Goal: Information Seeking & Learning: Understand process/instructions

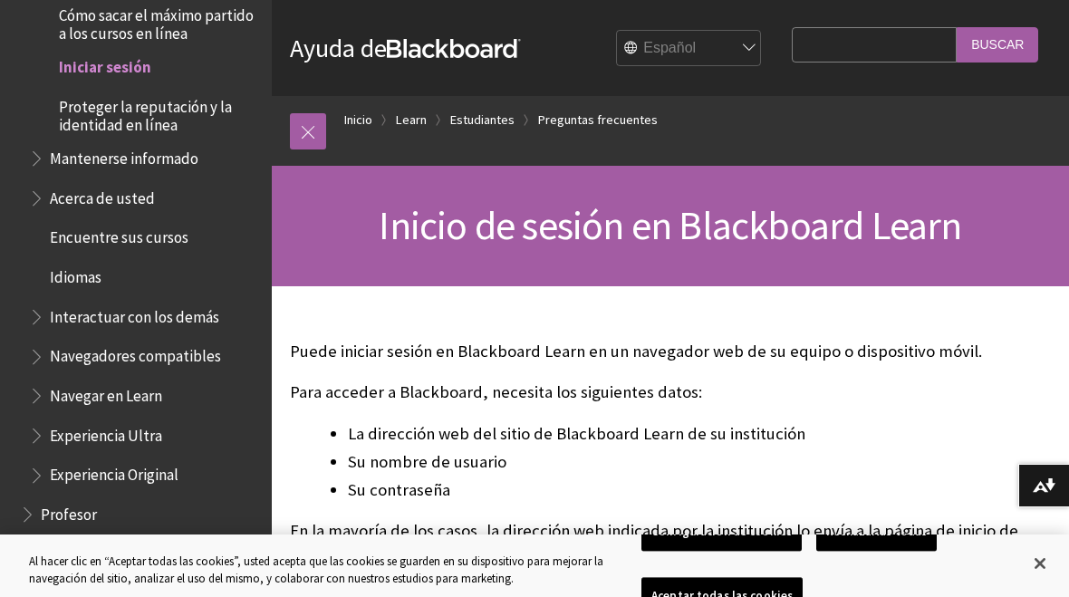
click at [362, 128] on link "Inicio" at bounding box center [358, 120] width 28 height 23
click at [318, 134] on link at bounding box center [308, 131] width 36 height 36
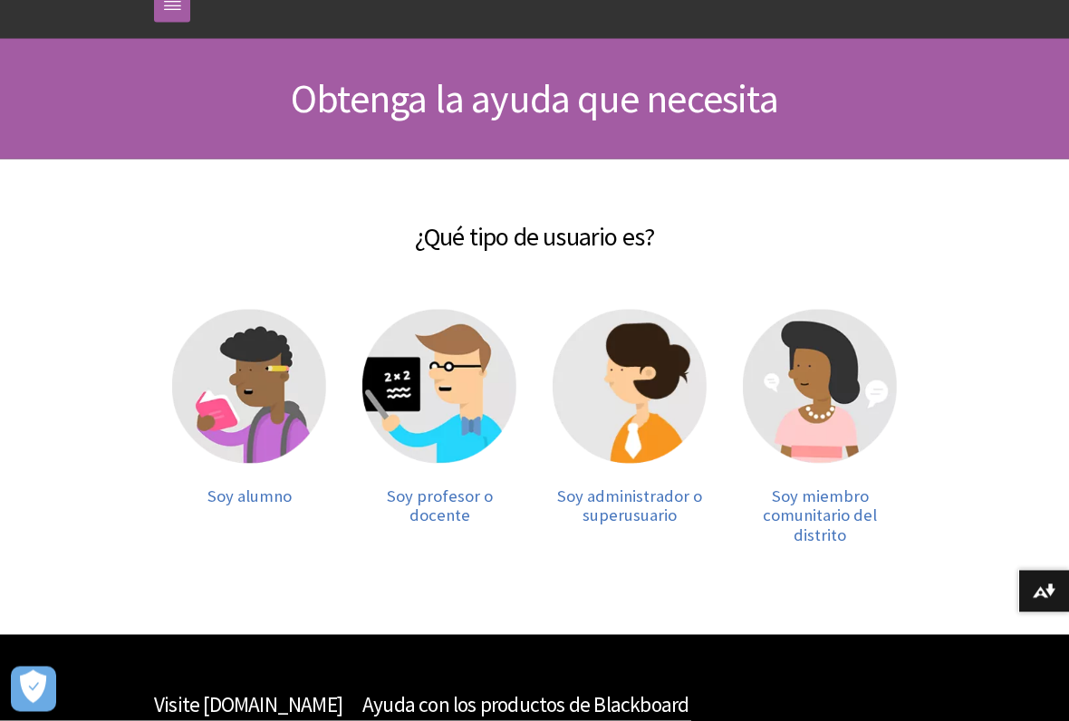
scroll to position [128, 0]
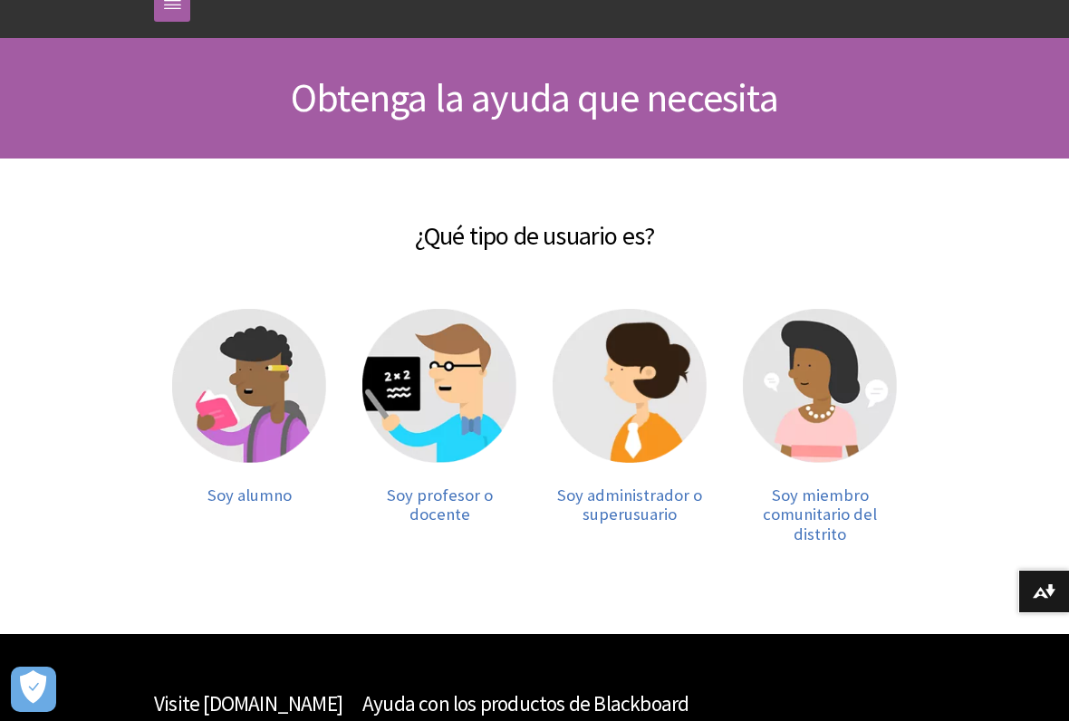
click at [280, 389] on img at bounding box center [249, 386] width 154 height 154
click at [259, 362] on img at bounding box center [249, 386] width 154 height 154
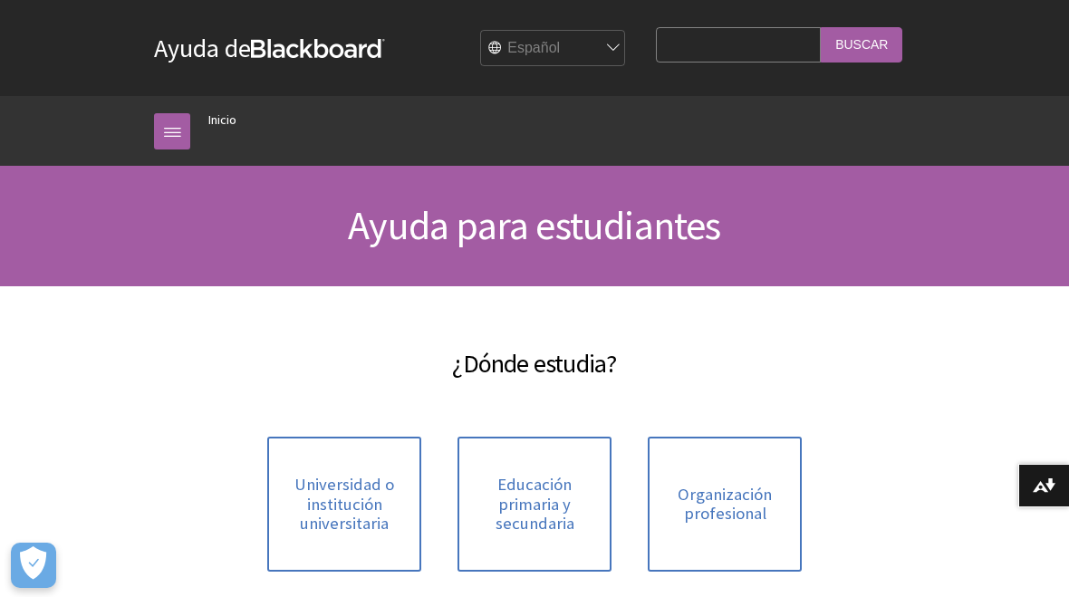
click at [339, 500] on span "Universidad o institución universitaria" at bounding box center [344, 504] width 132 height 59
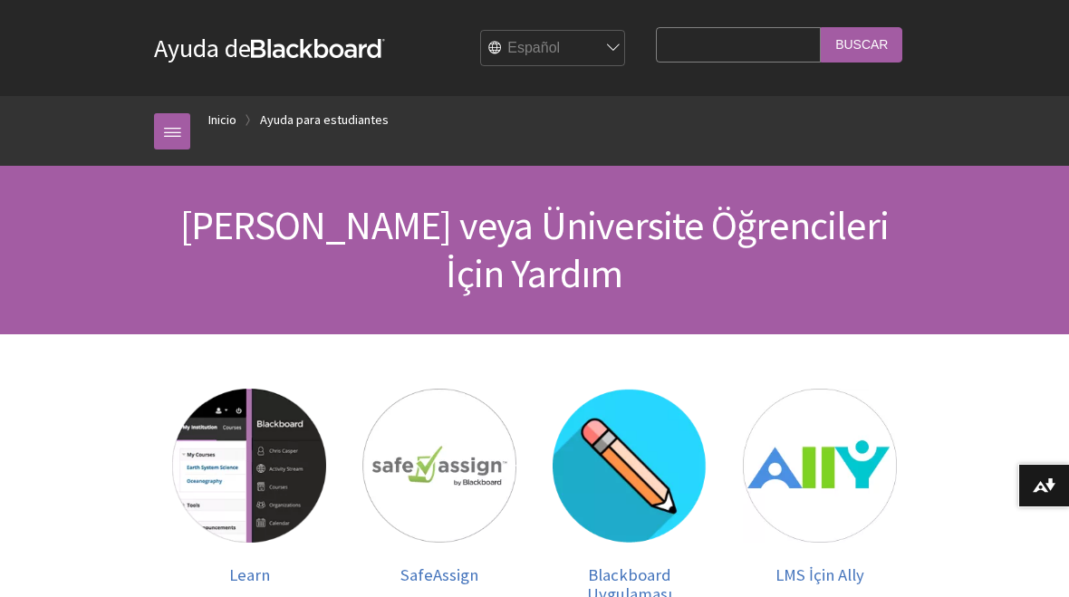
click at [626, 39] on select "English عربية Català Cymraeg Deutsch Español Suomi Français עברית Italiano 日本語 …" at bounding box center [553, 49] width 145 height 36
click at [729, 231] on span "Lise veya Üniversite Öğrencileri İçin Yardım" at bounding box center [534, 249] width 708 height 98
click at [737, 223] on span "Lise veya Üniversite Öğrencileri İçin Yardım" at bounding box center [534, 249] width 708 height 98
click at [626, 60] on select "English عربية Català Cymraeg Deutsch Español Suomi Français עברית Italiano 日本語 …" at bounding box center [553, 49] width 145 height 36
click at [626, 43] on select "English عربية Català Cymraeg Deutsch Español Suomi Français עברית Italiano 日本語 …" at bounding box center [553, 49] width 145 height 36
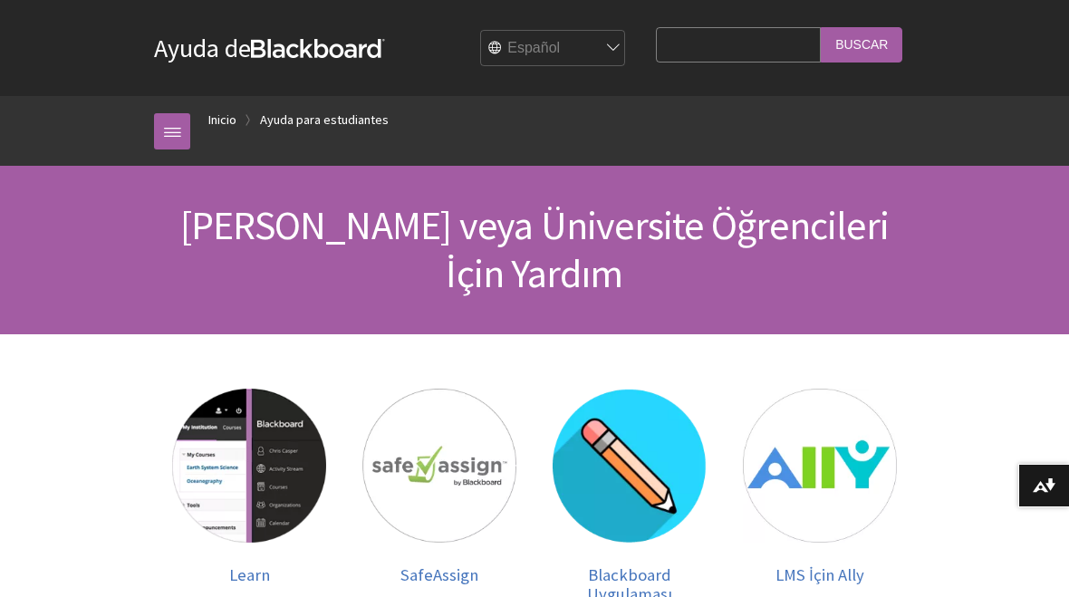
select select "/fi-fi/Filter/Student/College_or_University"
click at [626, 54] on select "English عربية Català Cymraeg Deutsch Español Suomi Français עברית Italiano 日本語 …" at bounding box center [553, 49] width 145 height 36
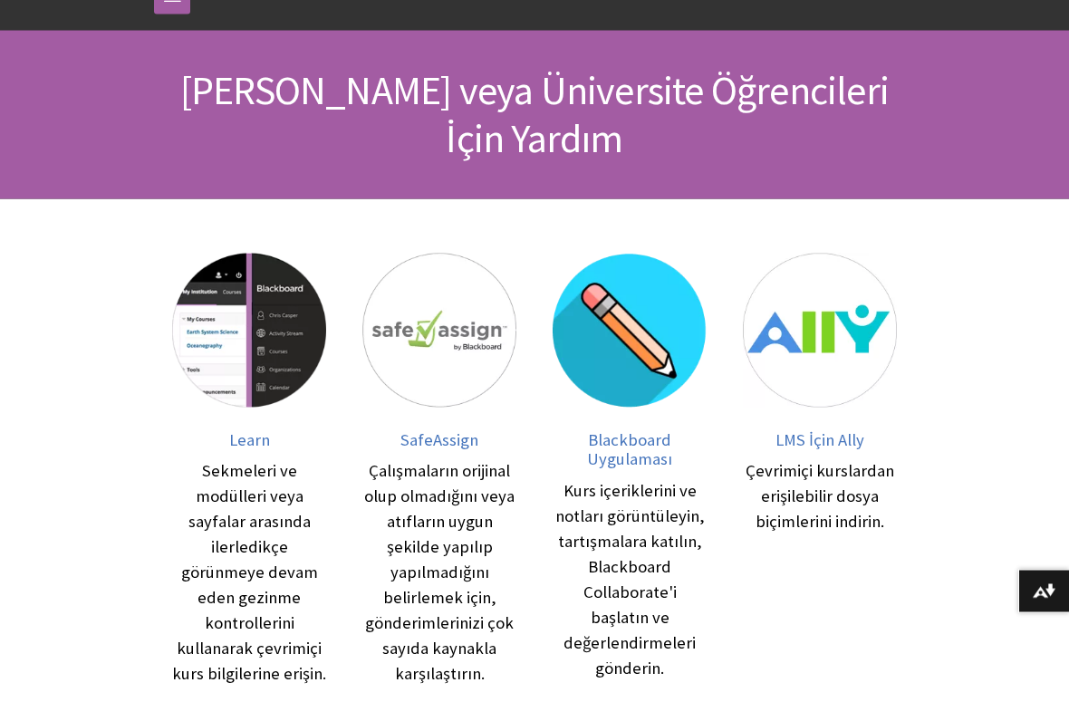
scroll to position [137, 0]
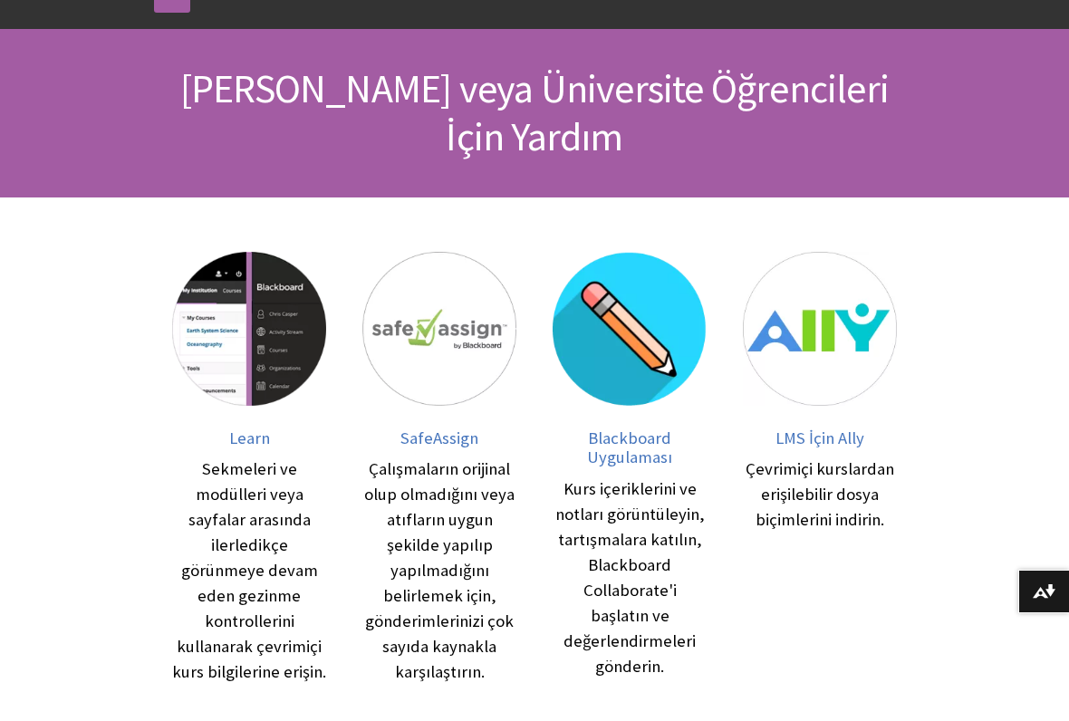
click at [263, 312] on img at bounding box center [249, 329] width 154 height 154
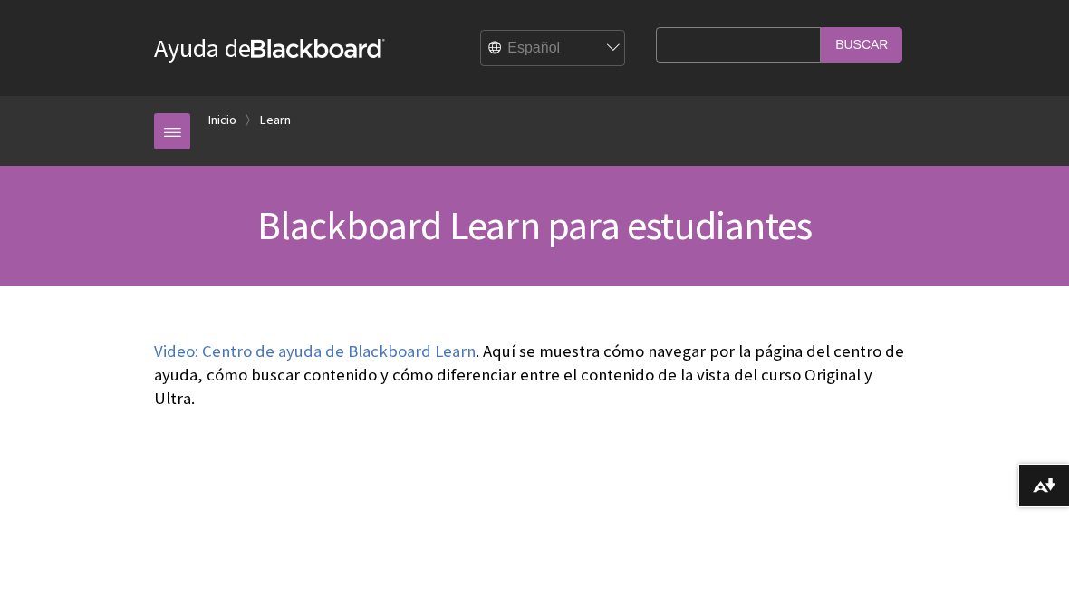
click at [783, 58] on input "Search Query" at bounding box center [738, 44] width 165 height 35
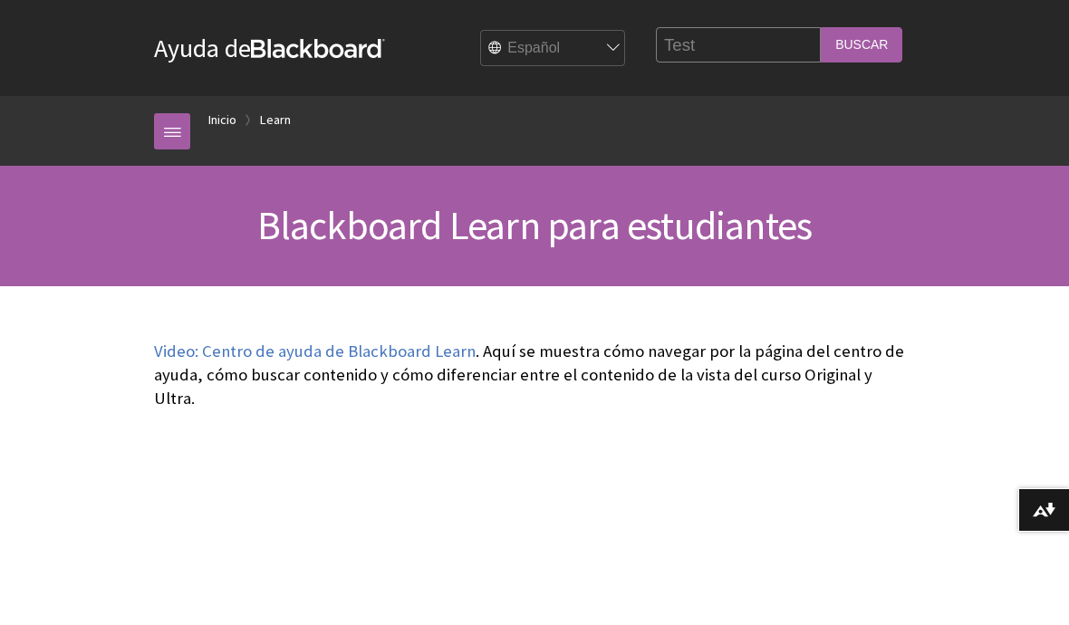
type input "Test"
click at [862, 45] on input "Buscar" at bounding box center [862, 44] width 82 height 35
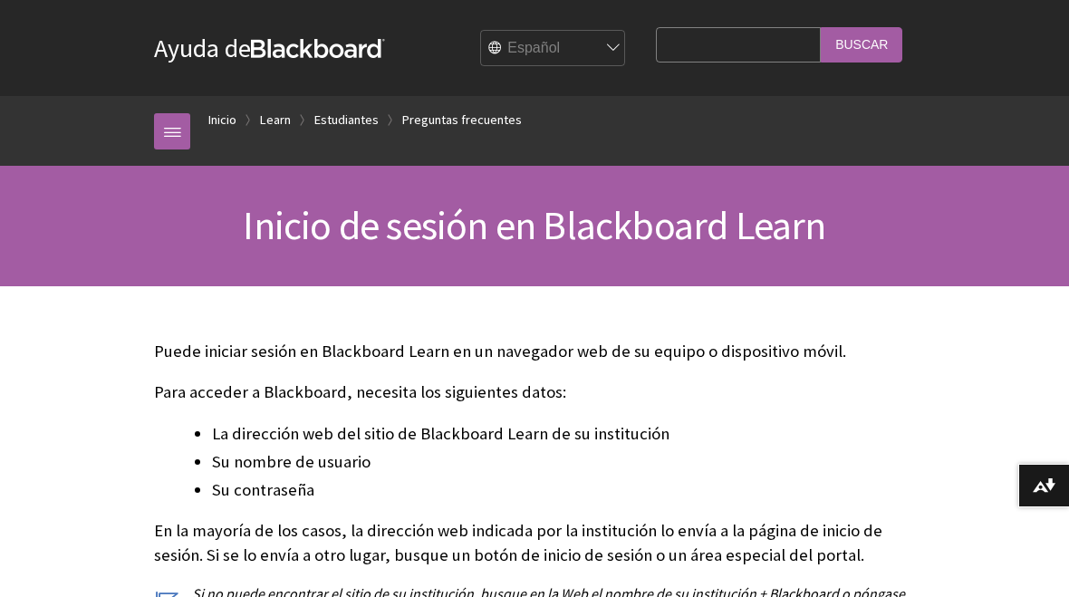
click at [181, 140] on link at bounding box center [172, 131] width 36 height 36
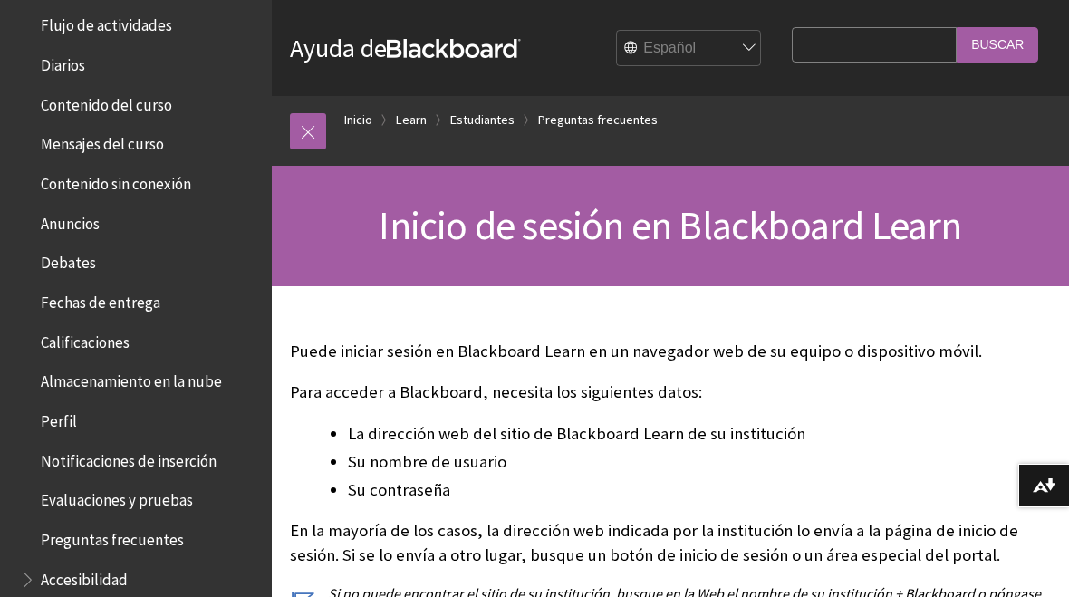
scroll to position [343, 0]
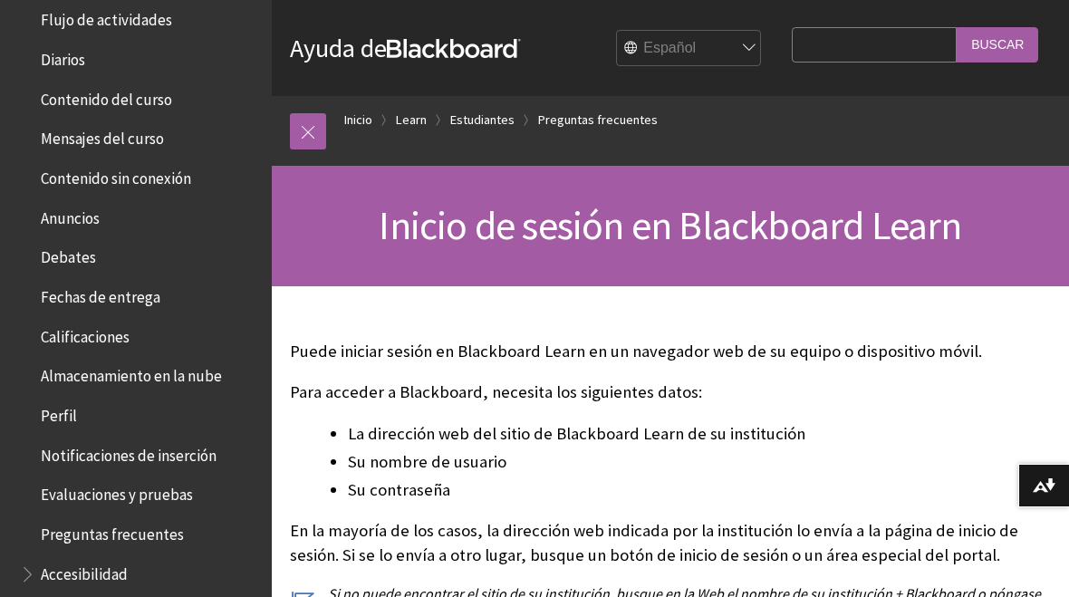
click at [197, 505] on ul "Ayuda de la aplicación Blackboard Learn Inicio rápido Notas de la versión Guía …" at bounding box center [136, 232] width 250 height 795
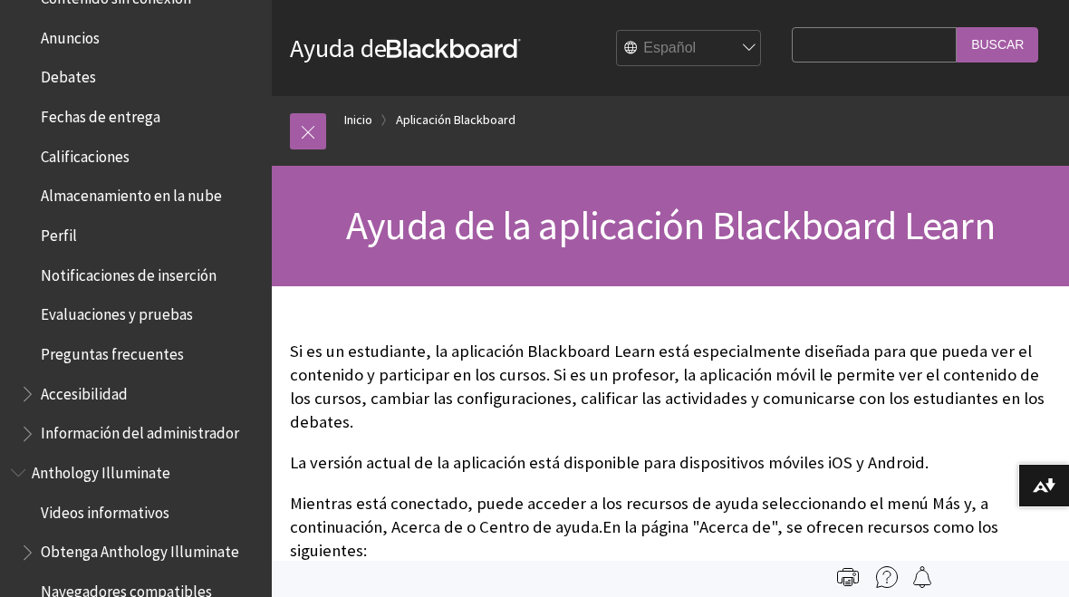
scroll to position [515, 0]
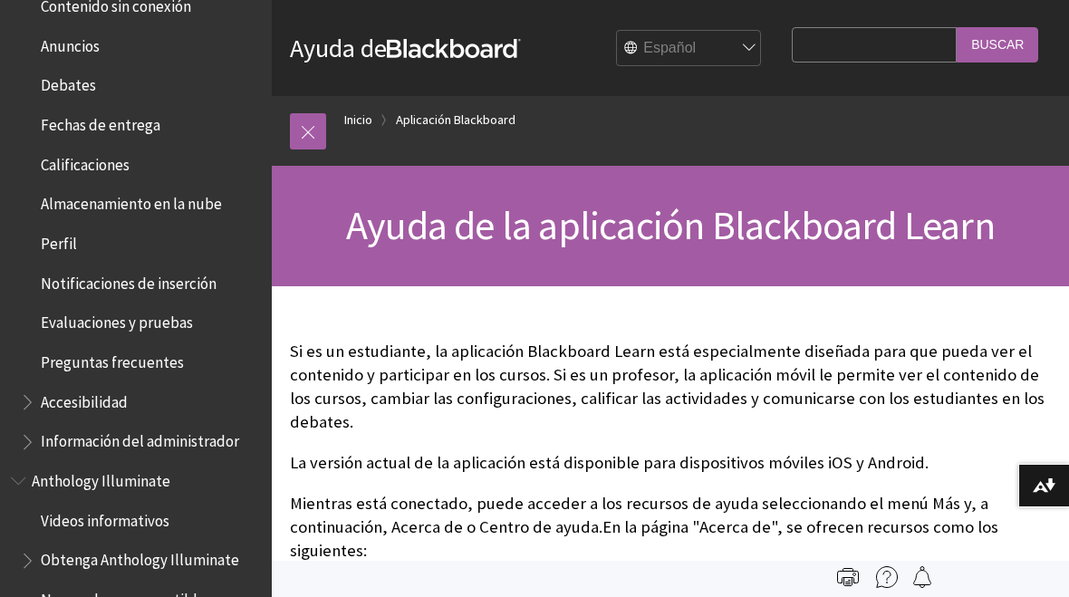
click at [138, 331] on ul "Ayuda de la aplicación Blackboard Learn Inicio rápido Notas de la versión Guía …" at bounding box center [136, 60] width 250 height 795
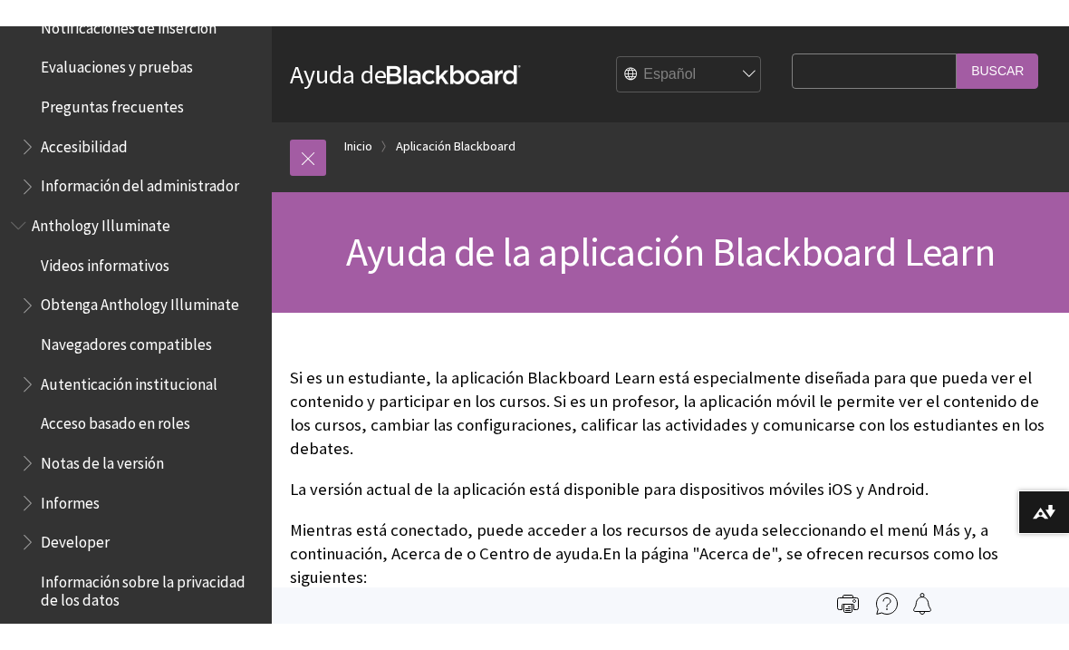
scroll to position [804, 0]
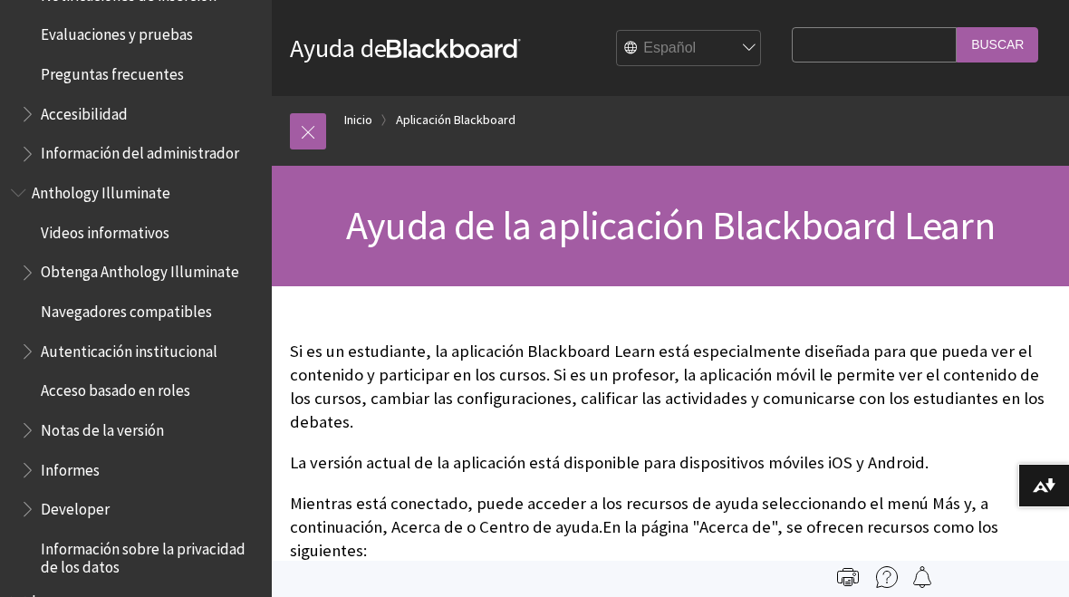
click at [916, 380] on p "Si es un estudiante, la aplicación Blackboard Learn está especialmente diseñada…" at bounding box center [670, 387] width 761 height 95
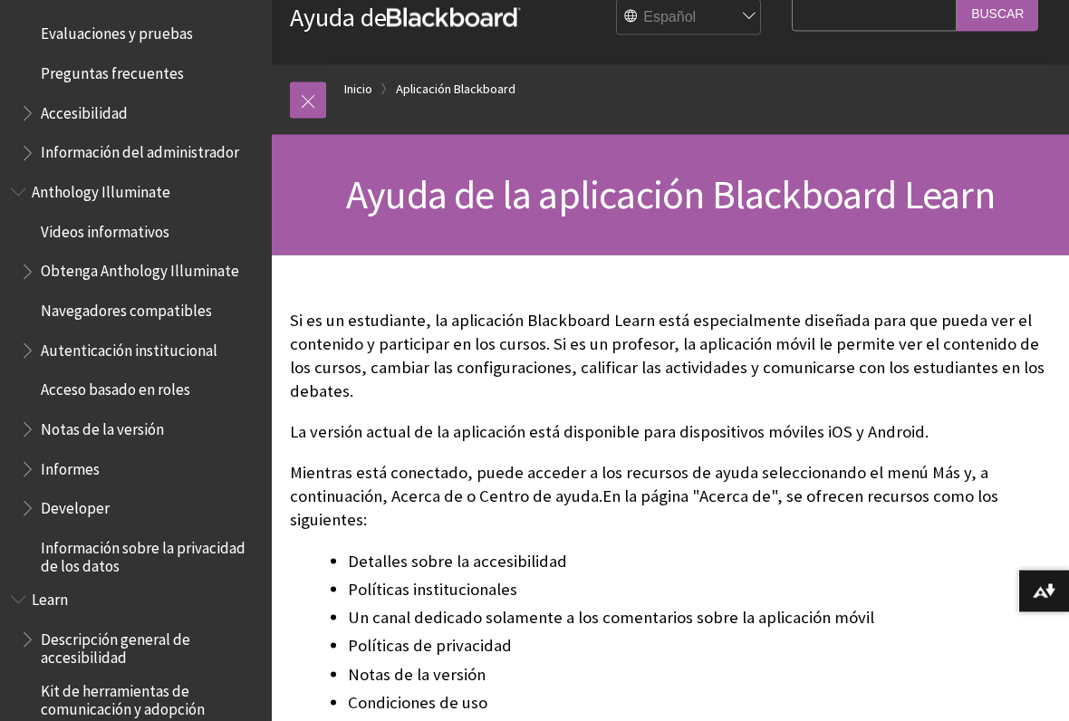
scroll to position [34, 0]
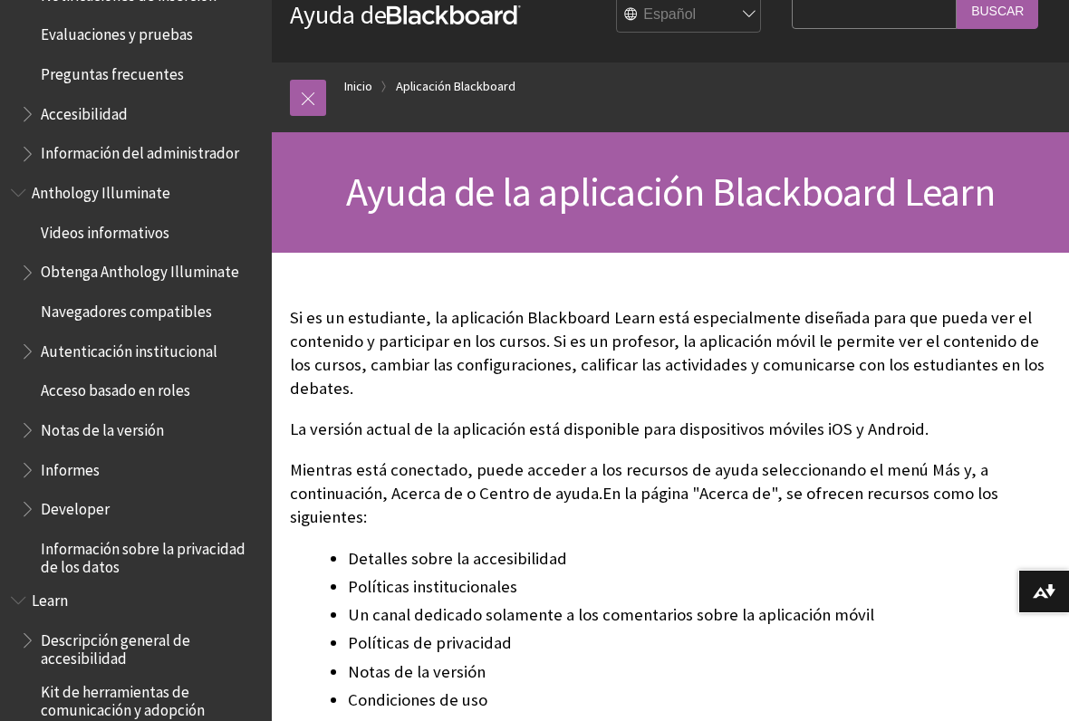
click at [829, 372] on p "Si es un estudiante, la aplicación Blackboard Learn está especialmente diseñada…" at bounding box center [670, 353] width 761 height 95
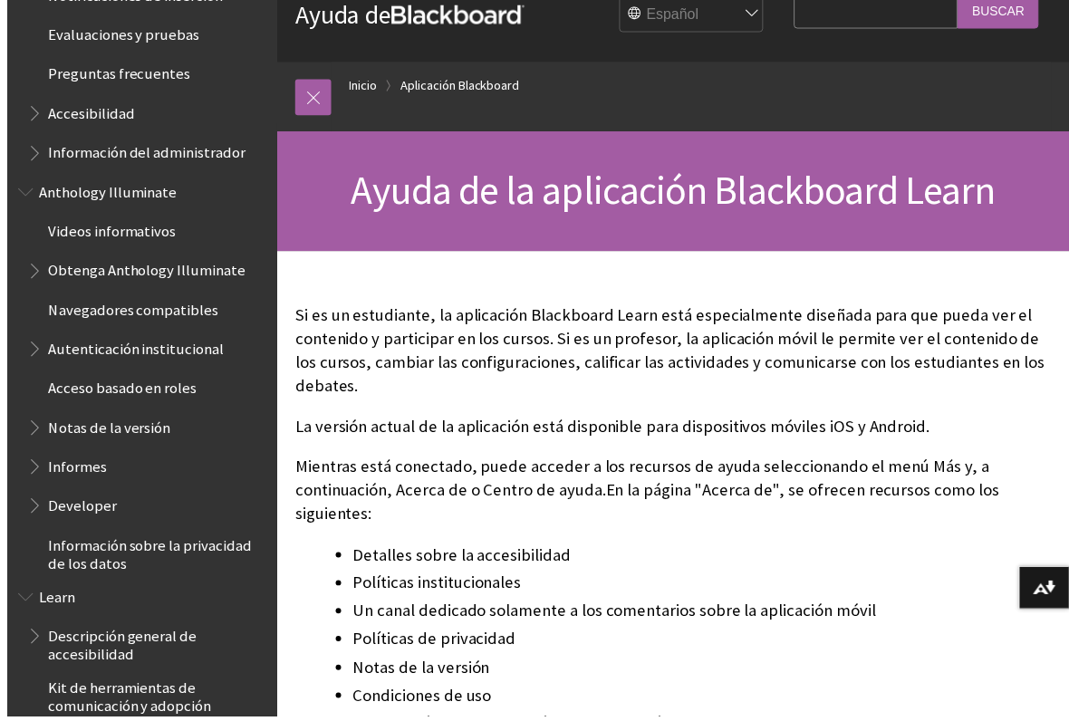
scroll to position [45, 0]
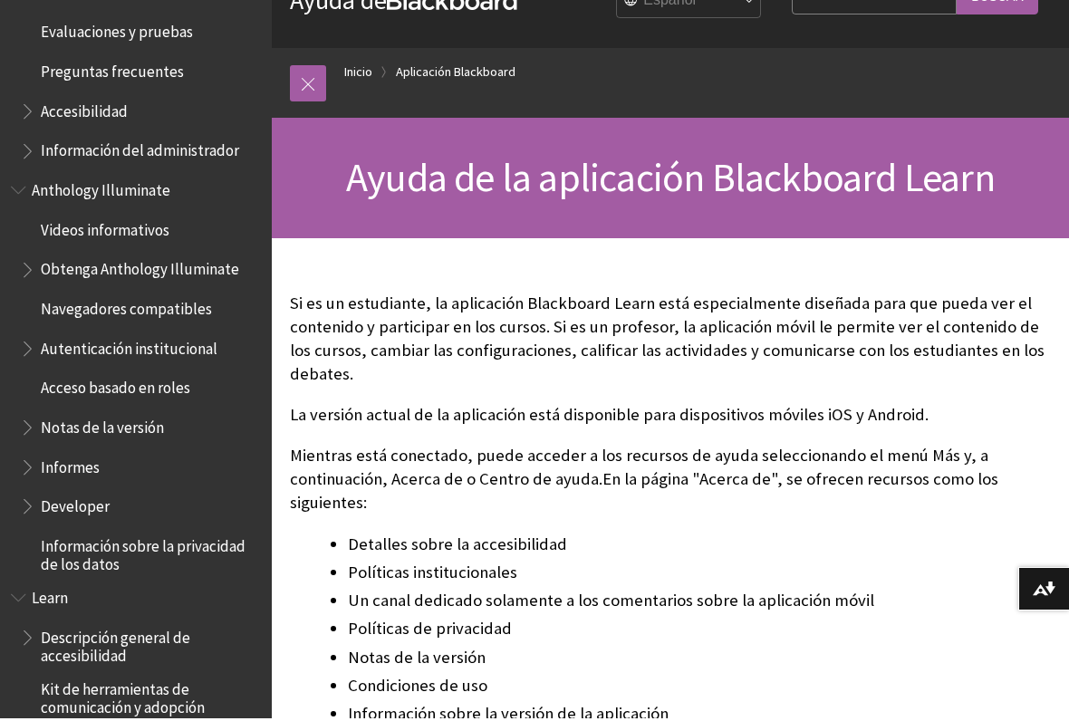
click at [968, 317] on p "Si es un estudiante, la aplicación Blackboard Learn está especialmente diseñada…" at bounding box center [670, 341] width 761 height 95
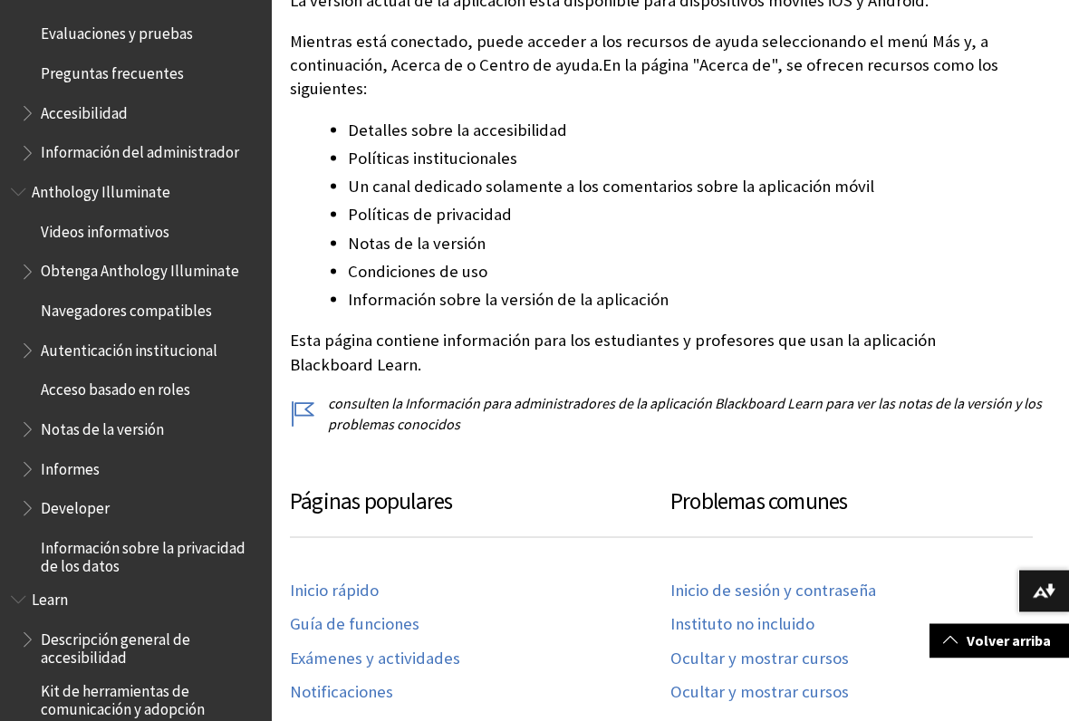
scroll to position [469, 0]
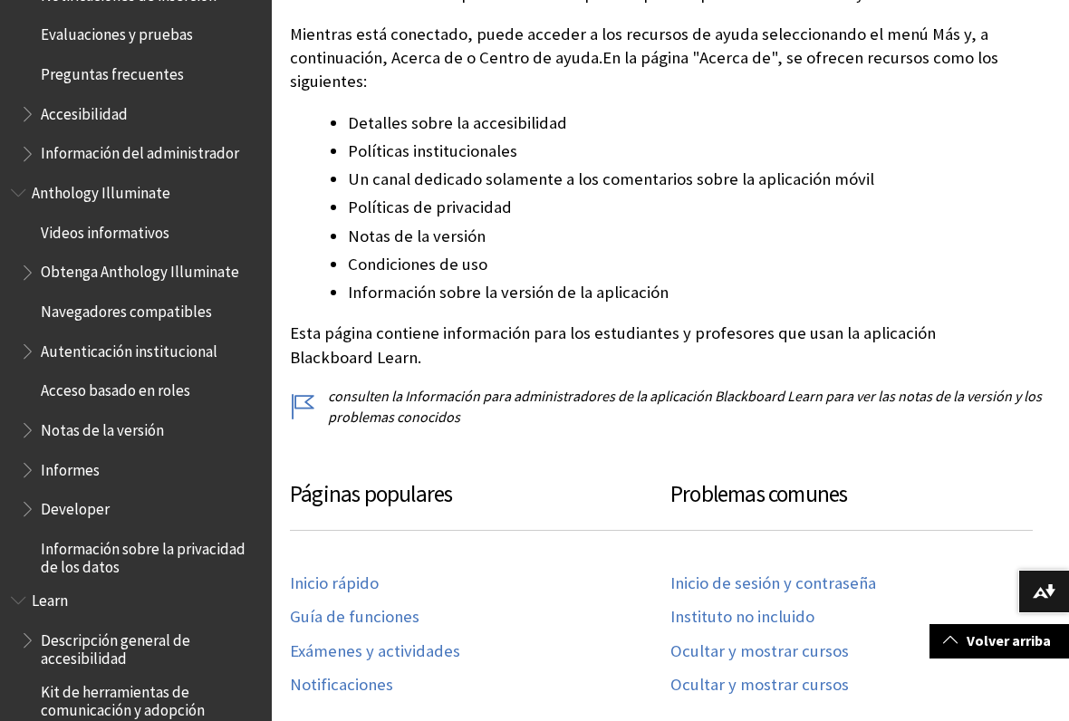
click at [1019, 596] on link "Volver arriba" at bounding box center [1000, 641] width 140 height 34
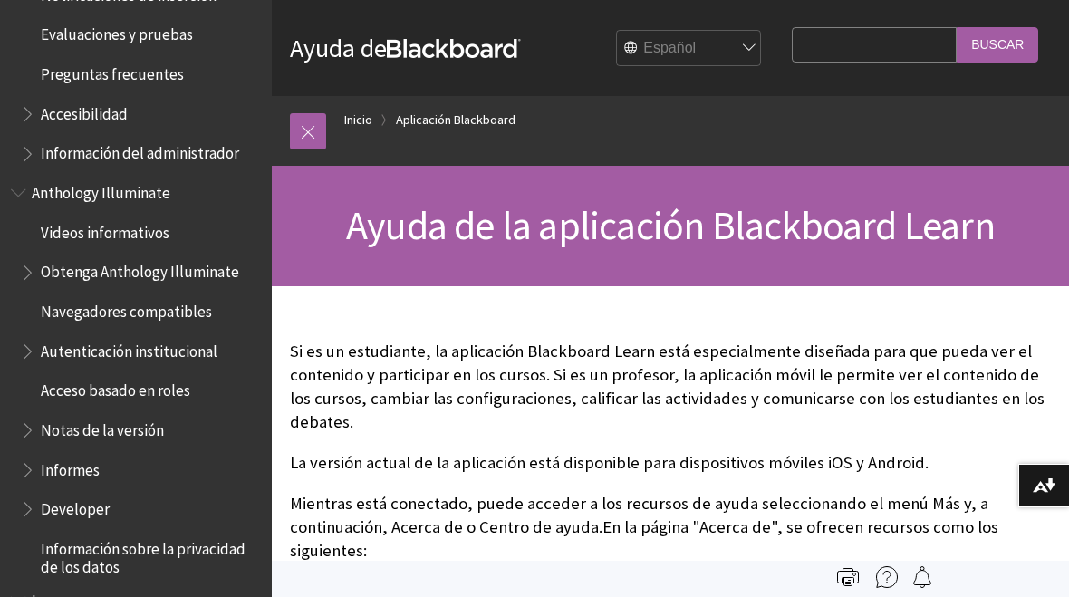
click at [515, 119] on link "Aplicación Blackboard" at bounding box center [456, 120] width 120 height 23
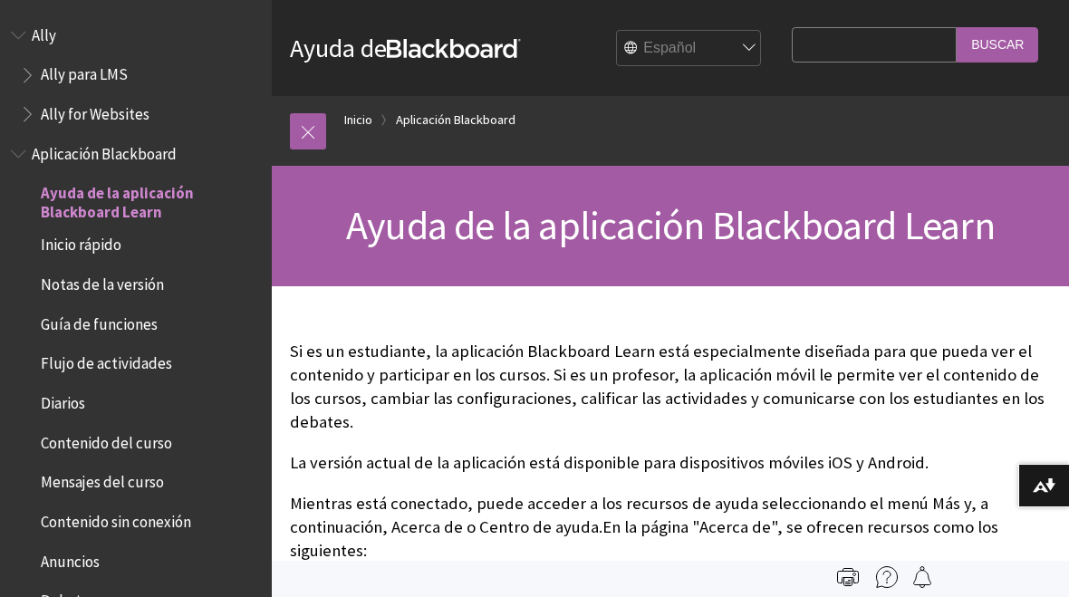
click at [116, 200] on span "Ayuda de la aplicación Blackboard Learn" at bounding box center [150, 199] width 218 height 43
click at [136, 257] on ul "Ayuda de la aplicación Blackboard Learn Inicio rápido Notas de la versión Guía …" at bounding box center [136, 575] width 250 height 795
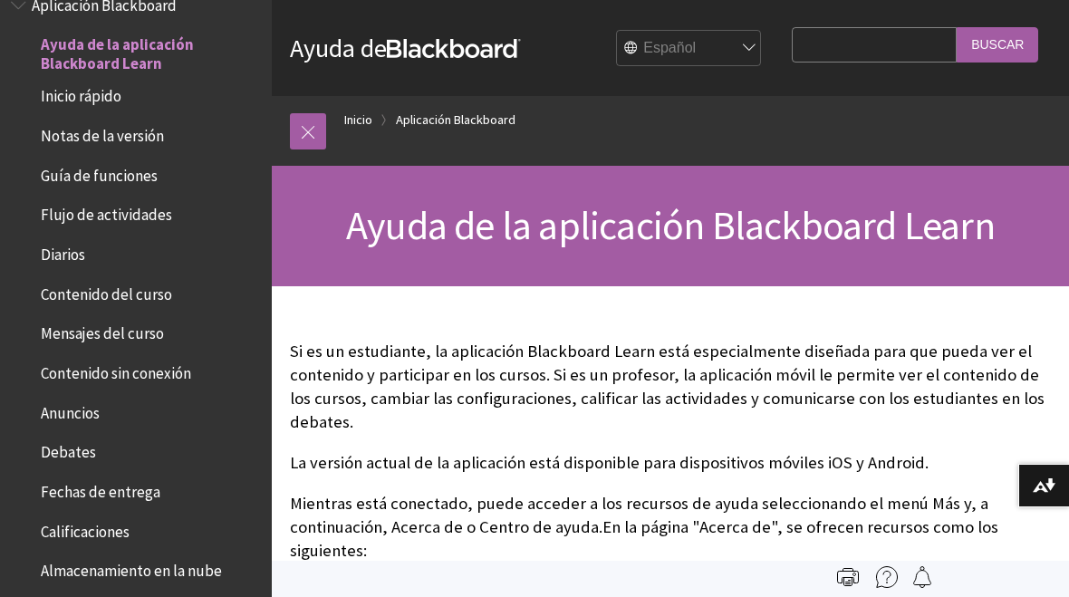
click at [82, 94] on span "Inicio rápido" at bounding box center [81, 94] width 81 height 24
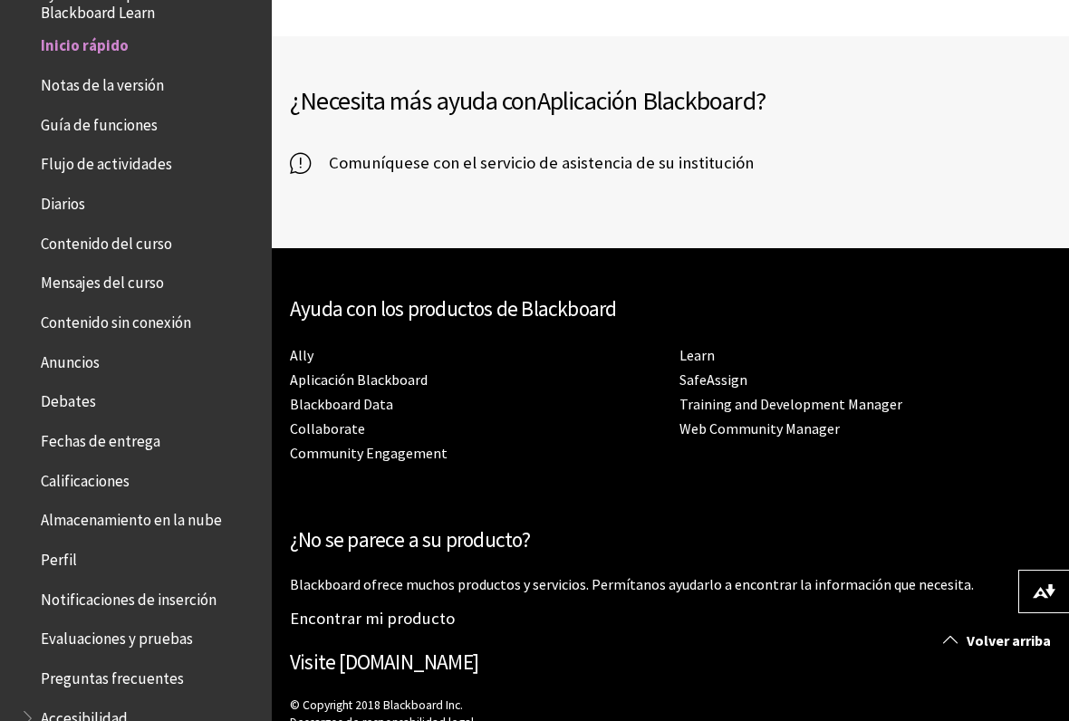
scroll to position [3664, 0]
